Goal: Check status

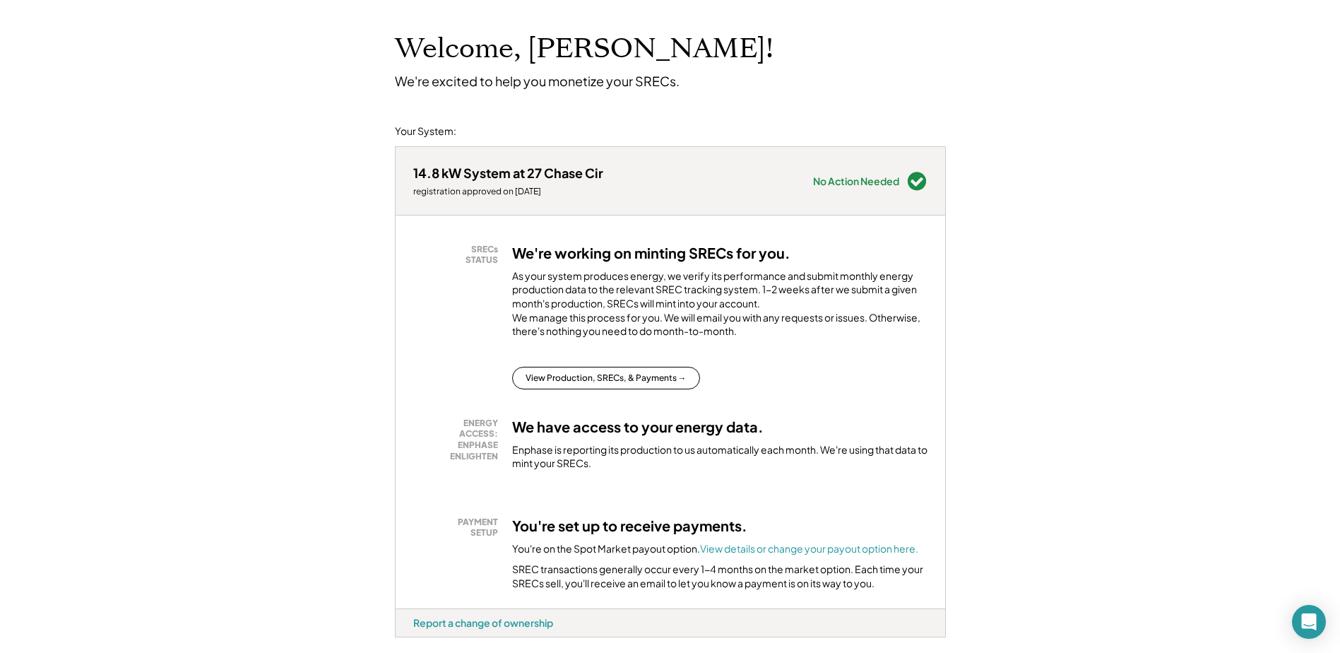
scroll to position [71, 0]
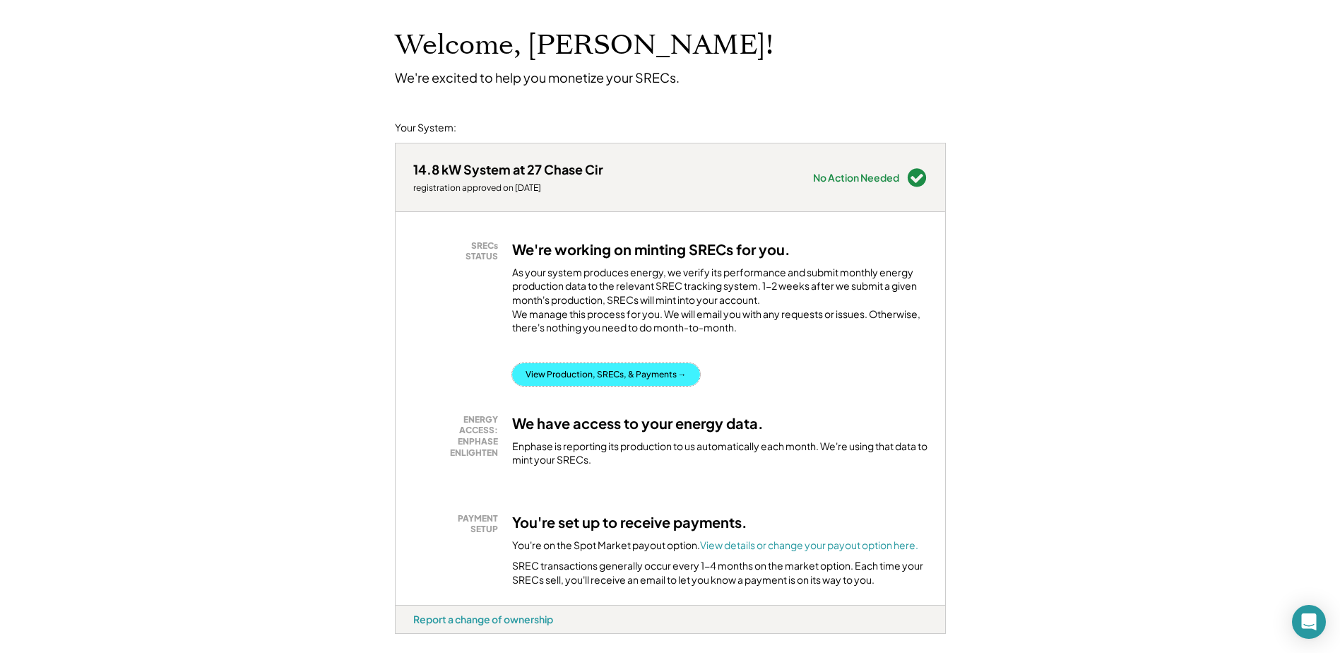
click at [653, 386] on button "View Production, SRECs, & Payments →" at bounding box center [606, 374] width 188 height 23
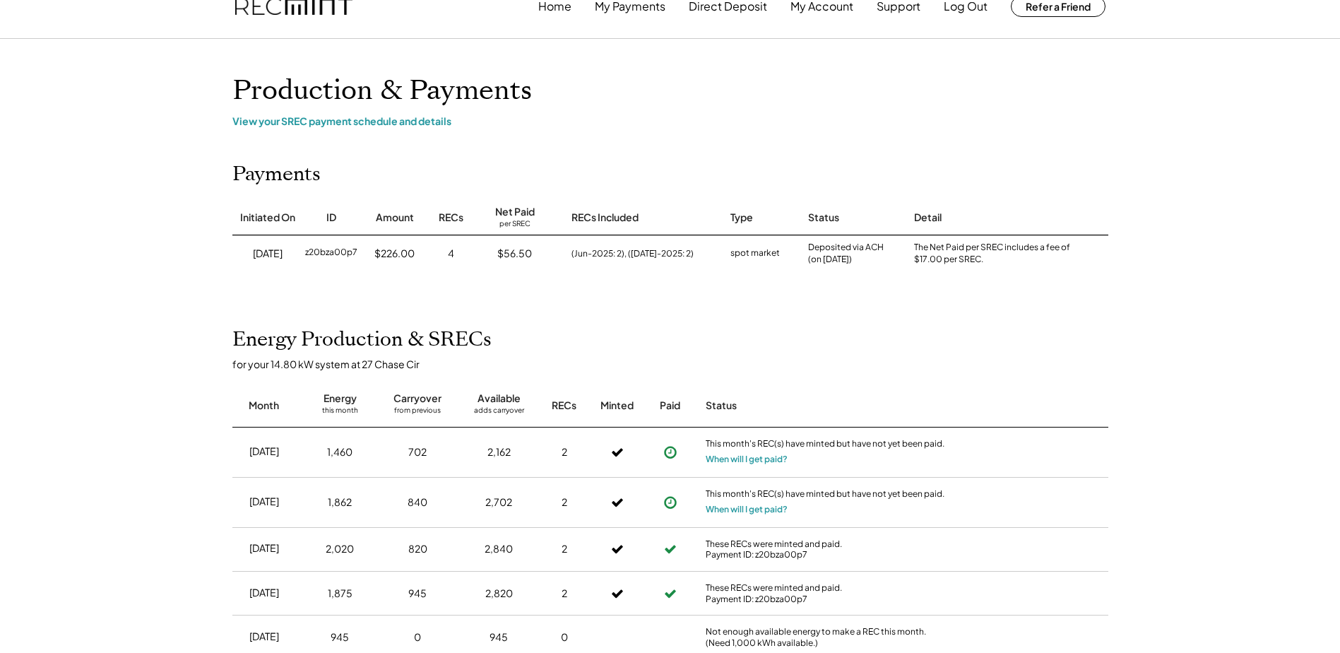
scroll to position [71, 0]
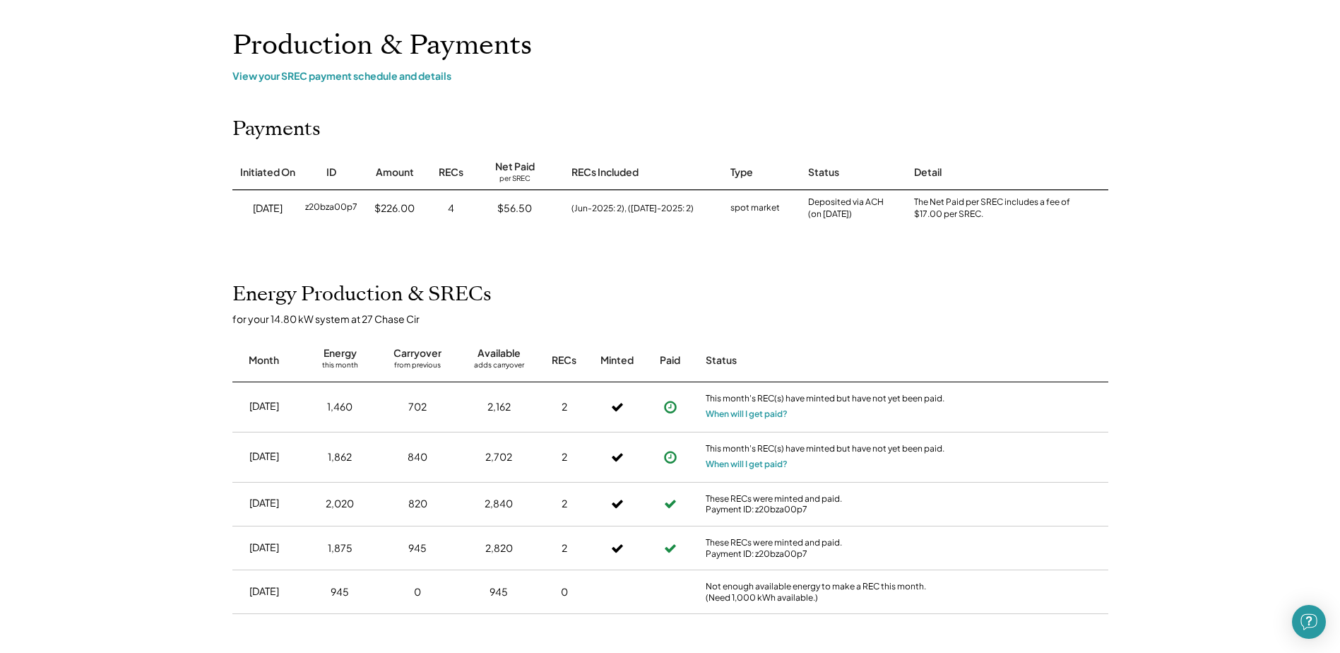
click at [756, 421] on div "This month's REC(s) have minted but have not yet been paid. When will I get pai…" at bounding box center [825, 406] width 247 height 49
click at [758, 418] on button "When will I get paid?" at bounding box center [747, 414] width 82 height 14
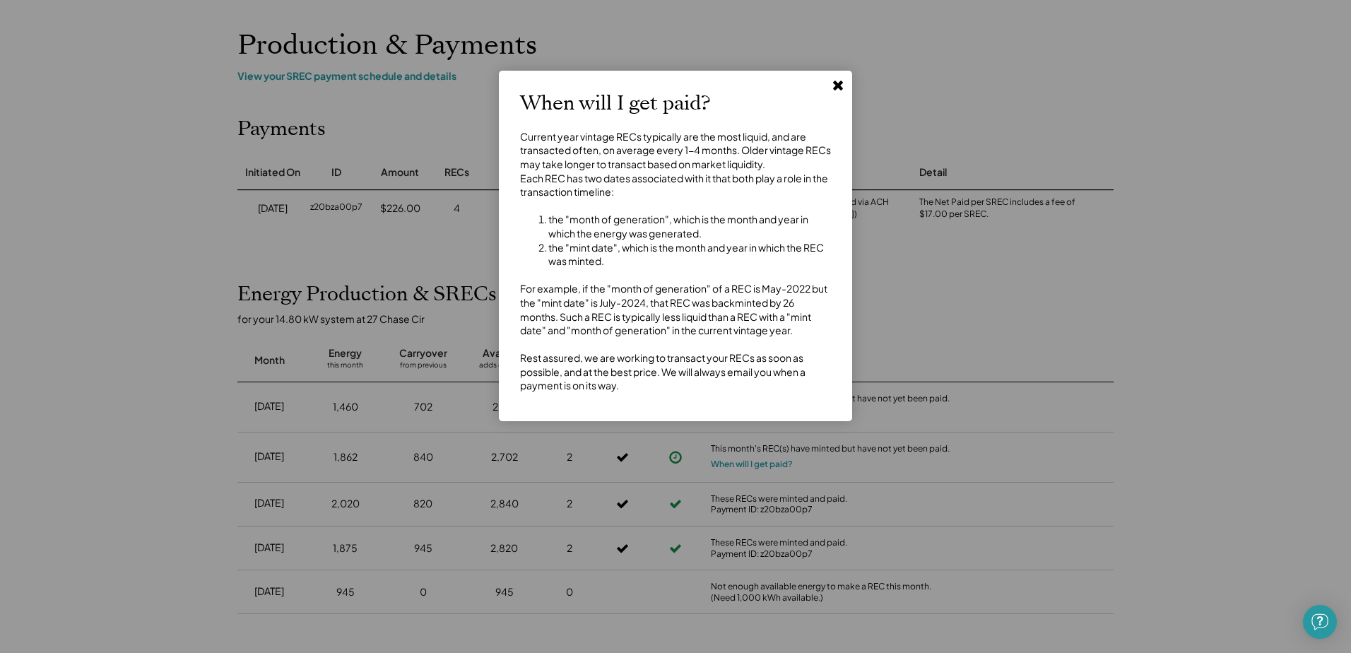
click at [833, 86] on icon at bounding box center [838, 85] width 14 height 14
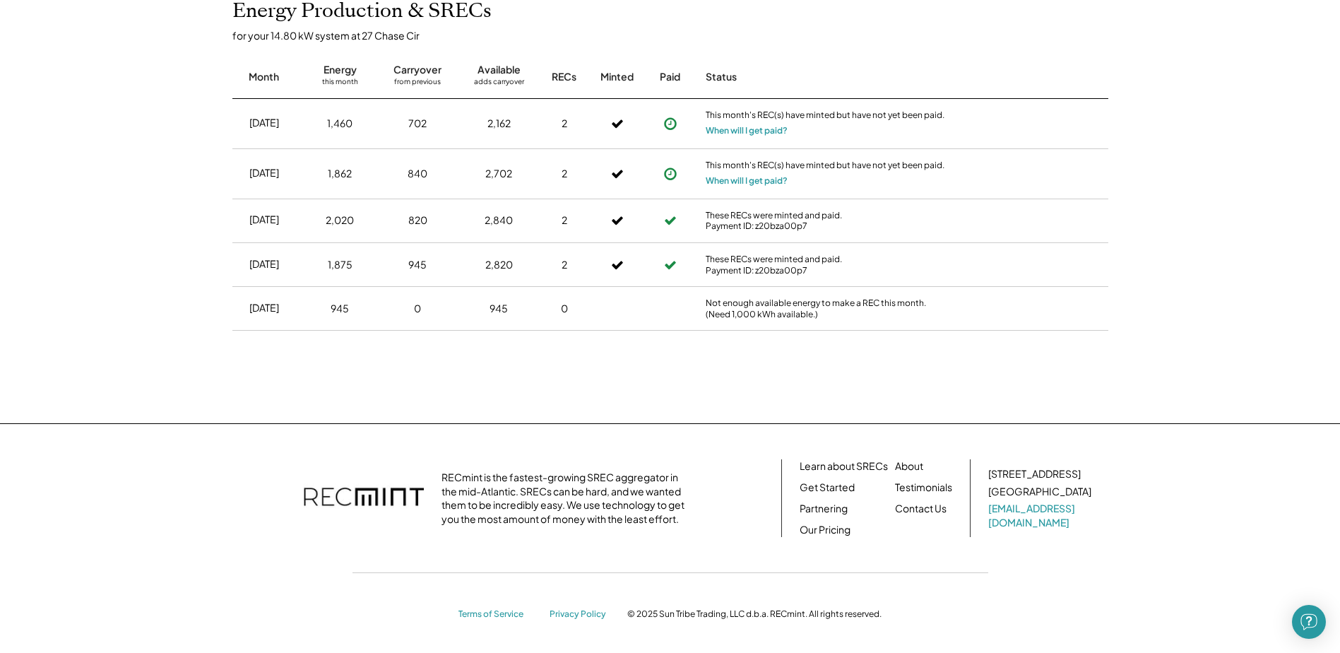
scroll to position [357, 0]
click at [1026, 518] on link "[EMAIL_ADDRESS][DOMAIN_NAME]" at bounding box center [1041, 513] width 106 height 28
drag, startPoint x: 1098, startPoint y: 513, endPoint x: 1052, endPoint y: 532, distance: 49.7
click at [1003, 519] on div "107 5th Street SE Charlottesville, VA 22902 help@recmint.com" at bounding box center [1048, 495] width 120 height 62
drag, startPoint x: 1081, startPoint y: 518, endPoint x: 973, endPoint y: 516, distance: 107.4
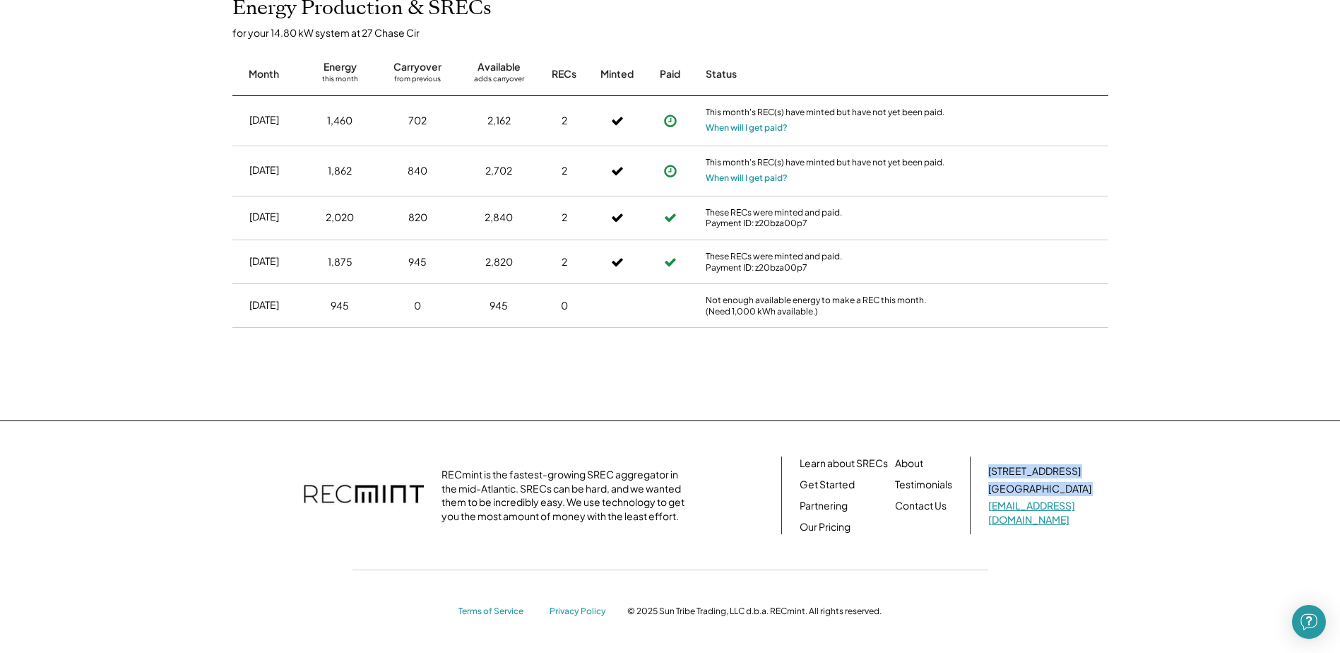
click at [973, 516] on div "RECmint is the fastest-growing SREC aggregator in the mid-Atlantic. SRECs can b…" at bounding box center [670, 495] width 876 height 78
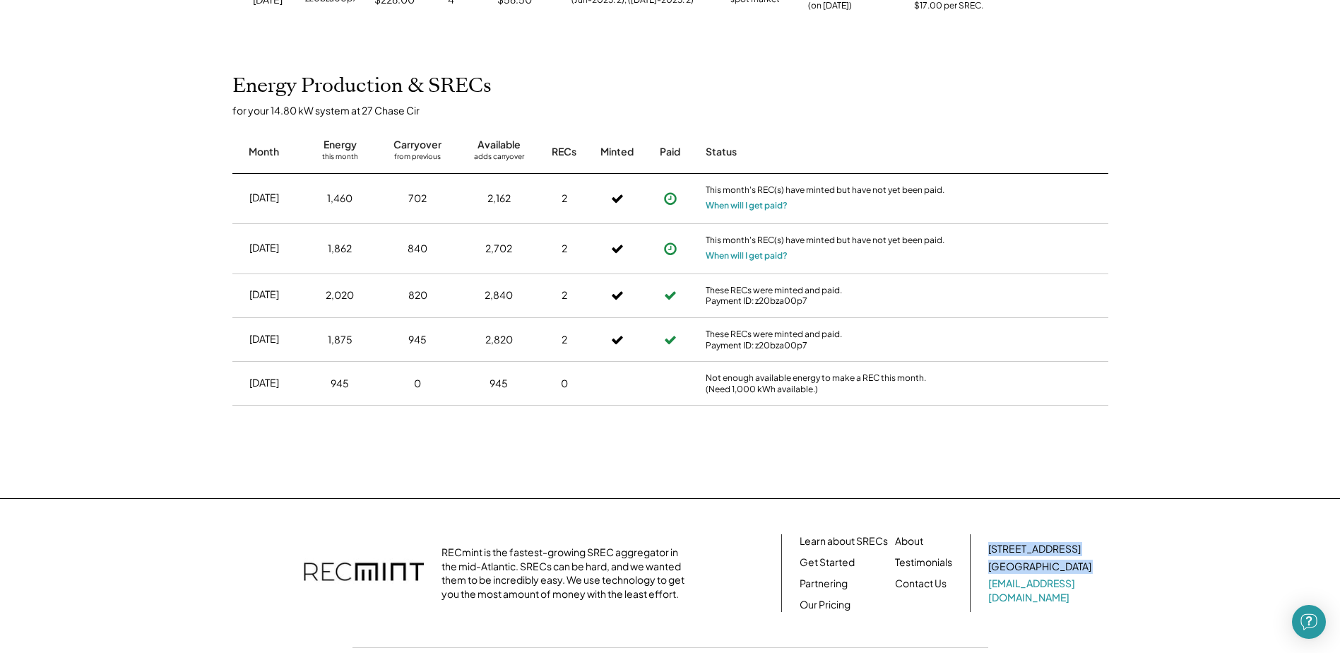
scroll to position [283, 0]
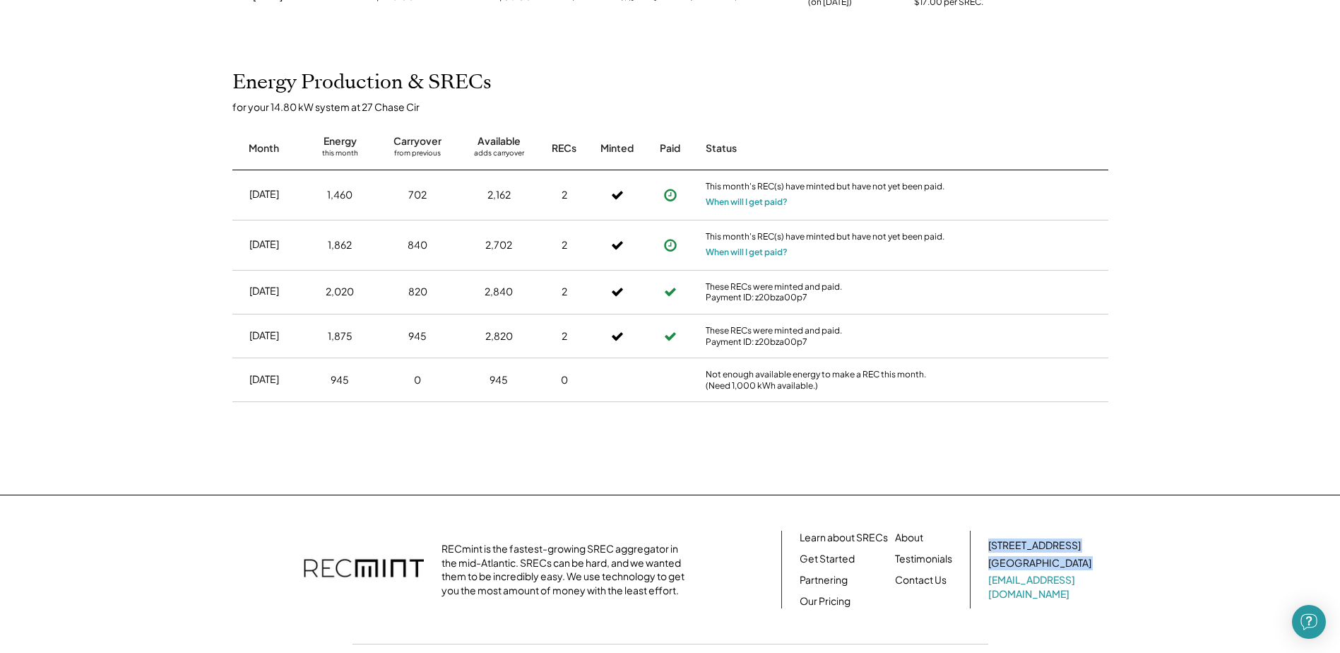
click at [1140, 552] on div "RECmint is the fastest-growing SREC aggregator in the mid-Atlantic. SRECs can b…" at bounding box center [670, 610] width 1340 height 232
click at [673, 194] on icon at bounding box center [670, 195] width 14 height 14
click at [730, 202] on button "When will I get paid?" at bounding box center [747, 202] width 82 height 14
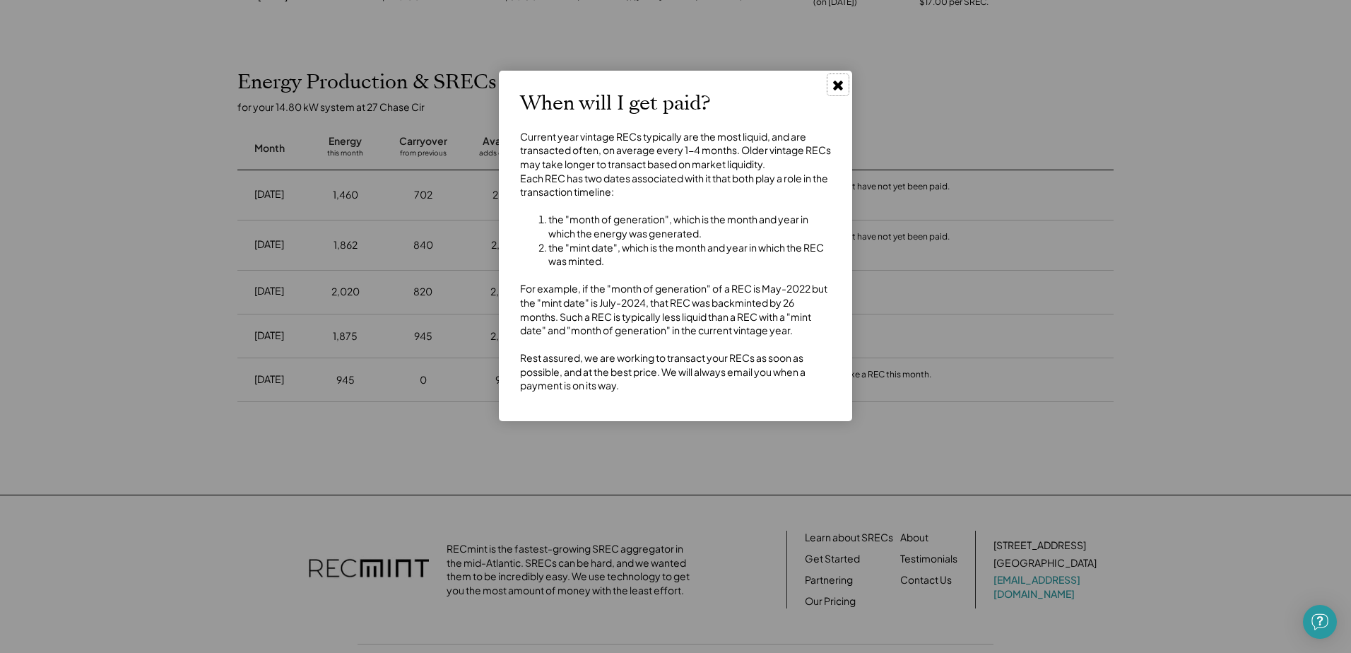
drag, startPoint x: 839, startPoint y: 76, endPoint x: 837, endPoint y: 88, distance: 12.2
click at [838, 76] on button at bounding box center [837, 84] width 21 height 21
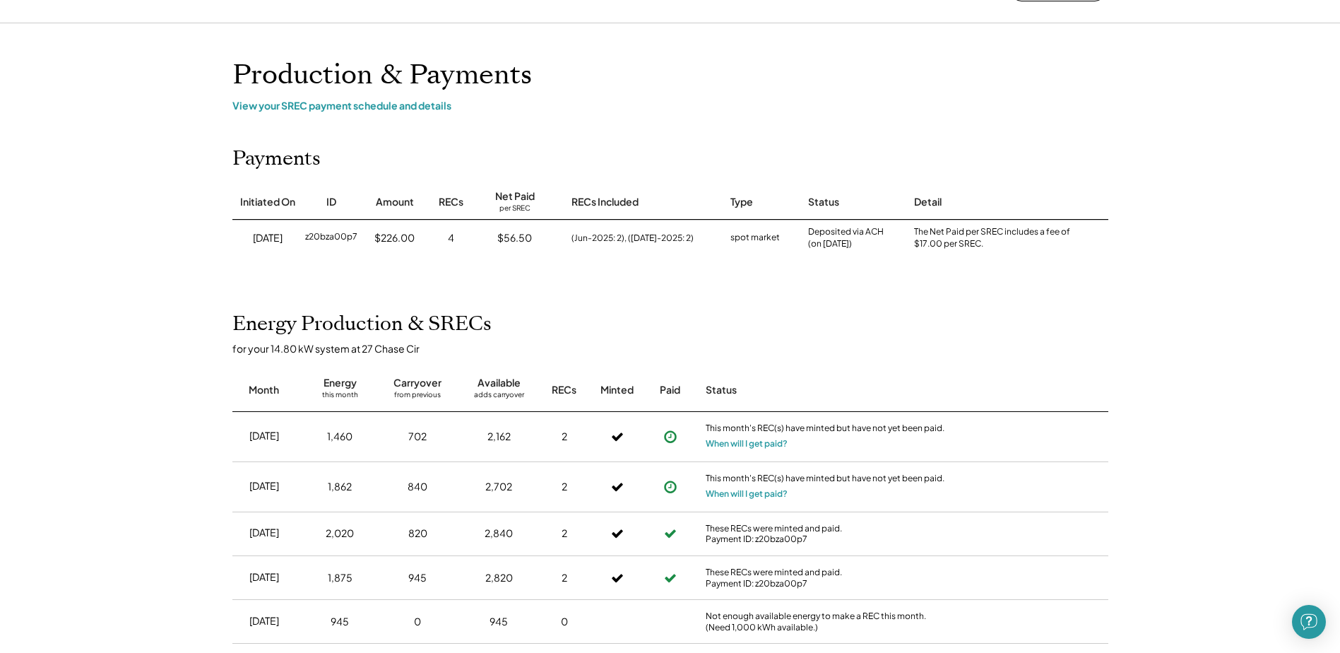
scroll to position [0, 0]
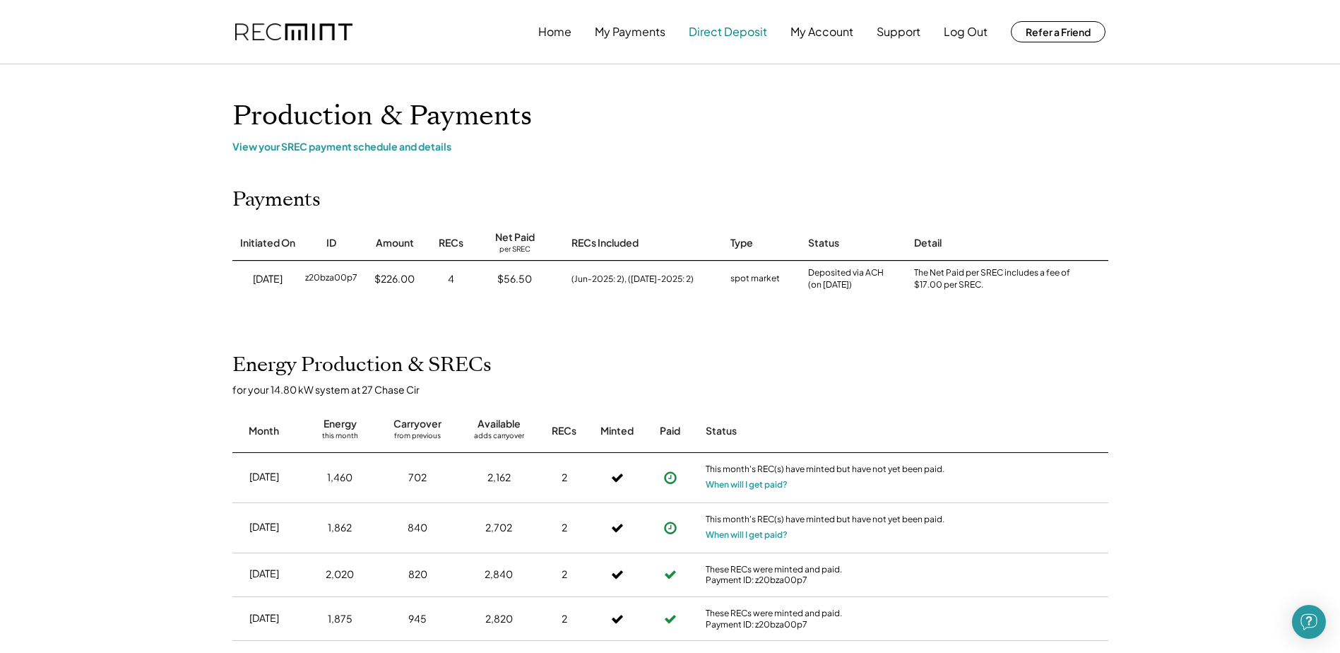
click at [644, 35] on button "My Payments" at bounding box center [630, 32] width 71 height 28
click at [640, 36] on button "My Payments" at bounding box center [630, 32] width 71 height 28
click at [550, 25] on button "Home" at bounding box center [554, 32] width 33 height 28
